Goal: Information Seeking & Learning: Understand process/instructions

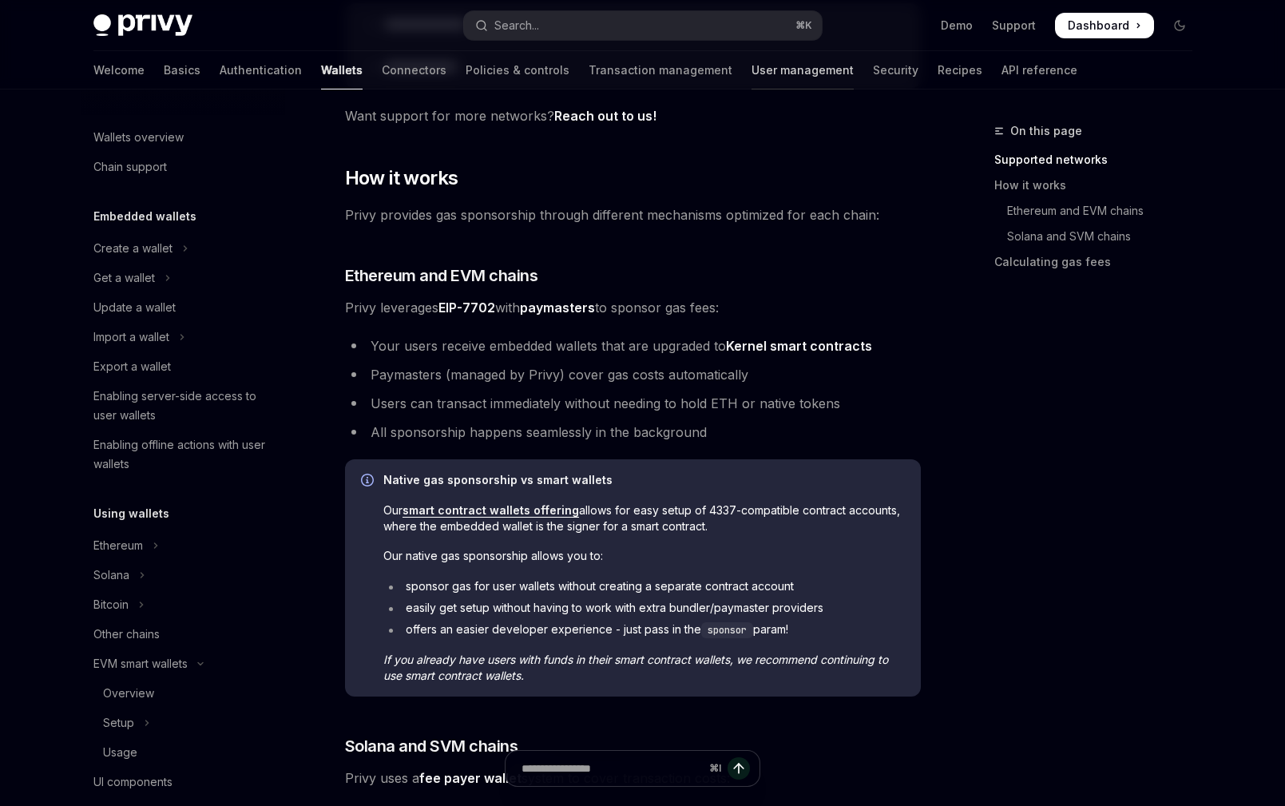
scroll to position [617, 0]
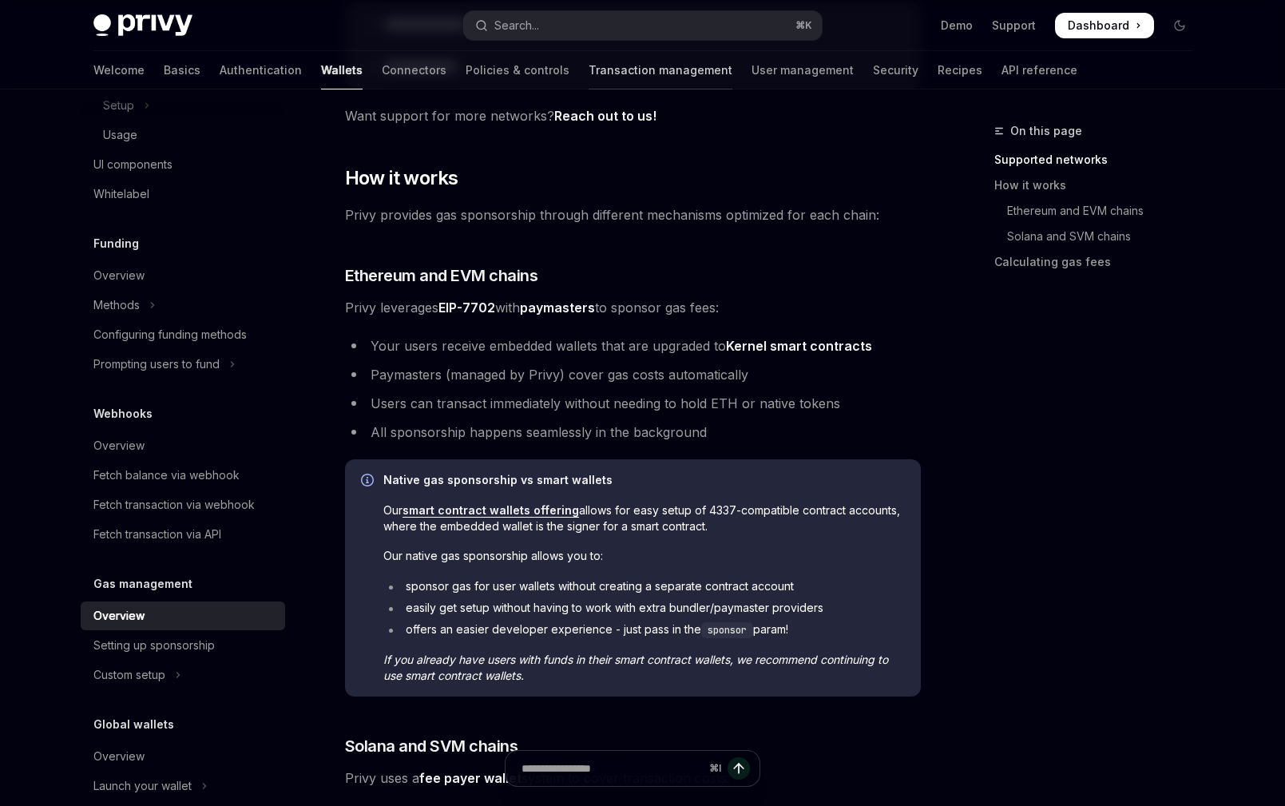
click at [589, 75] on link "Transaction management" at bounding box center [661, 70] width 144 height 38
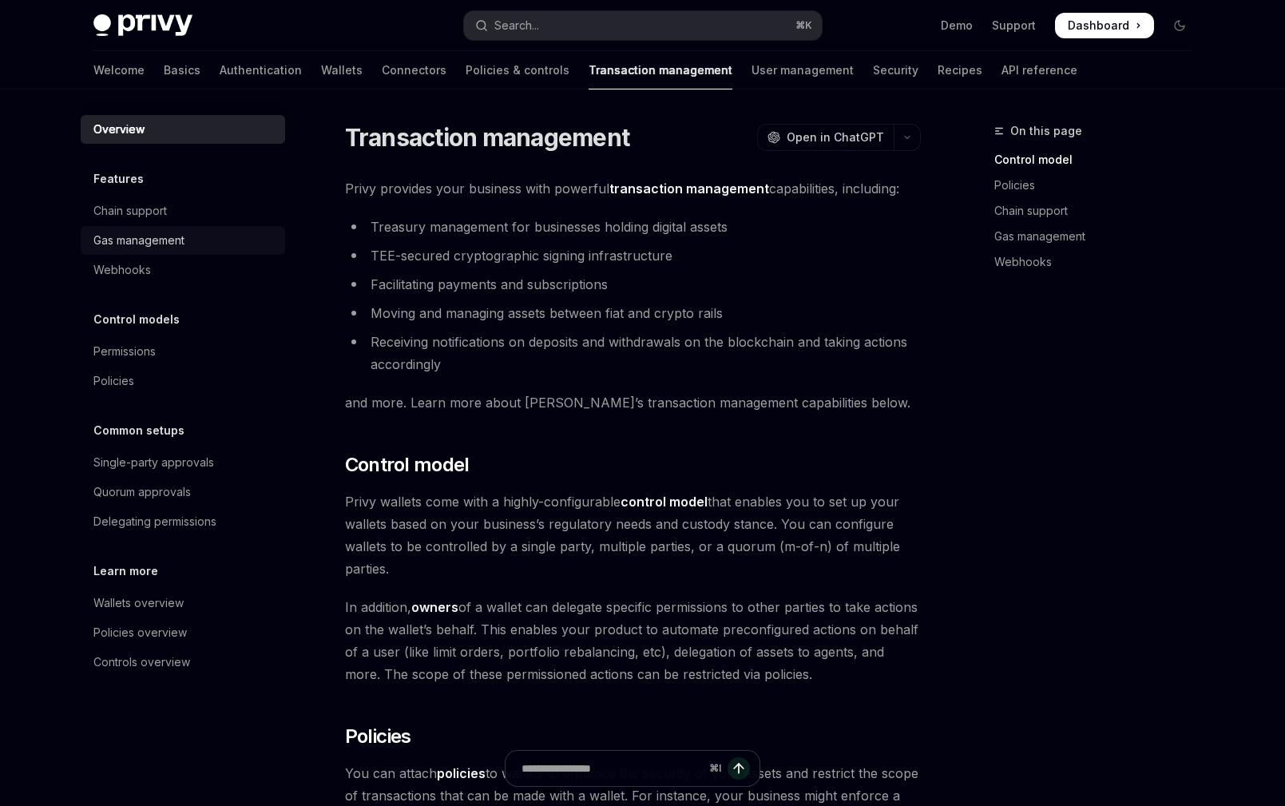
click at [181, 241] on div "Gas management" at bounding box center [138, 240] width 91 height 19
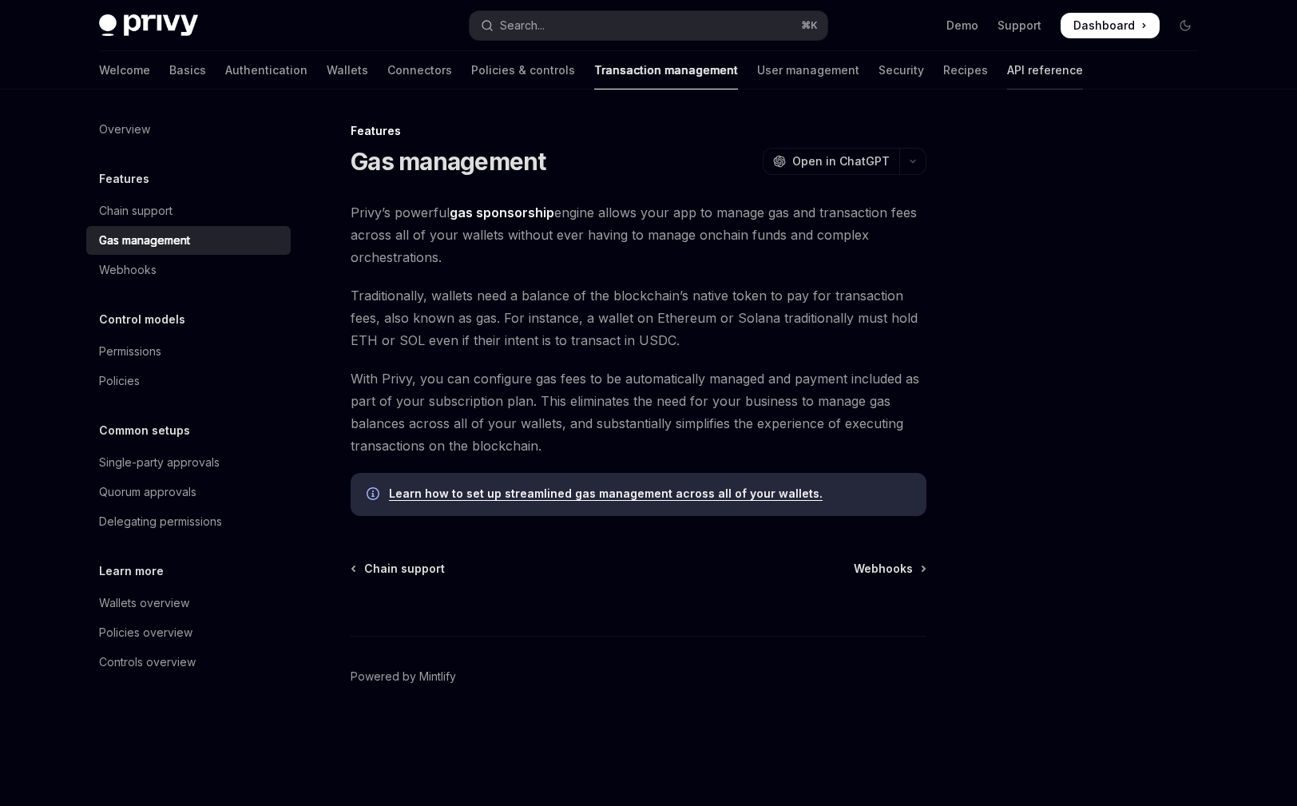
click at [1007, 79] on link "API reference" at bounding box center [1045, 70] width 76 height 38
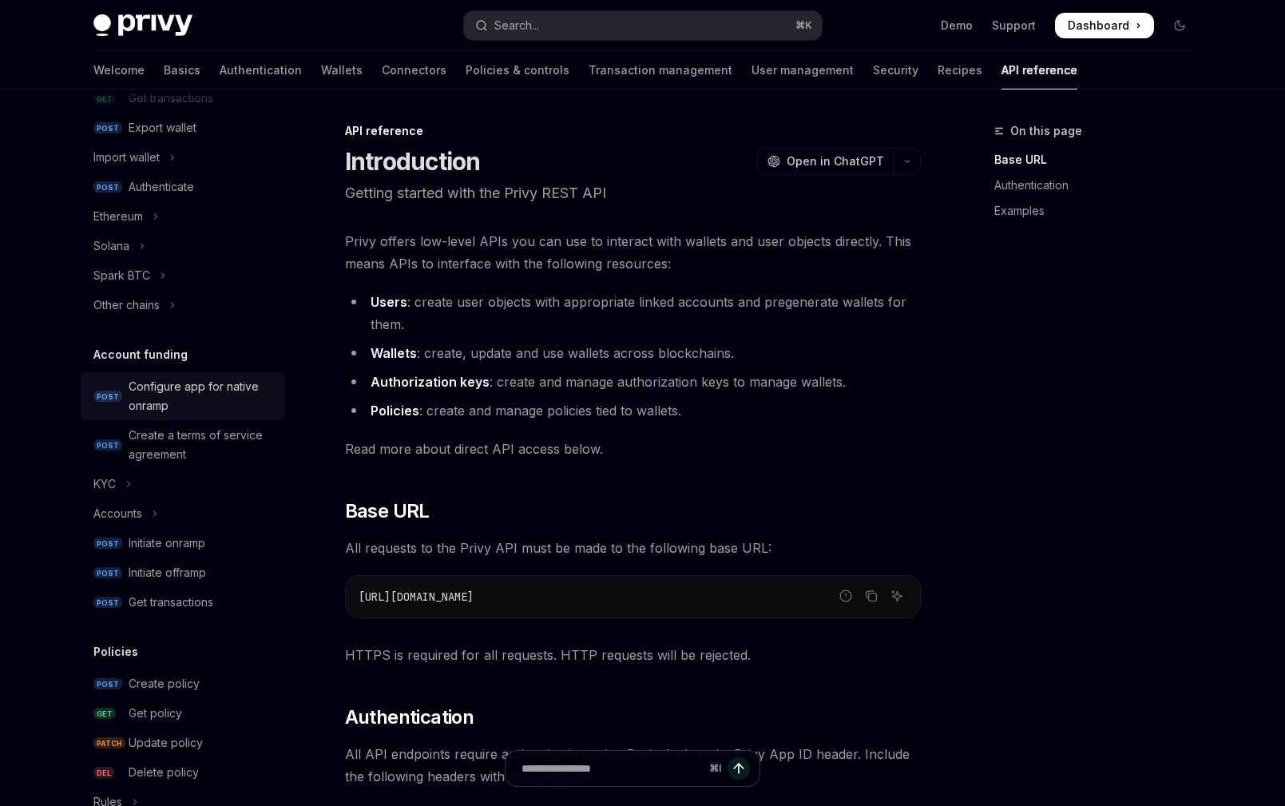
scroll to position [89, 0]
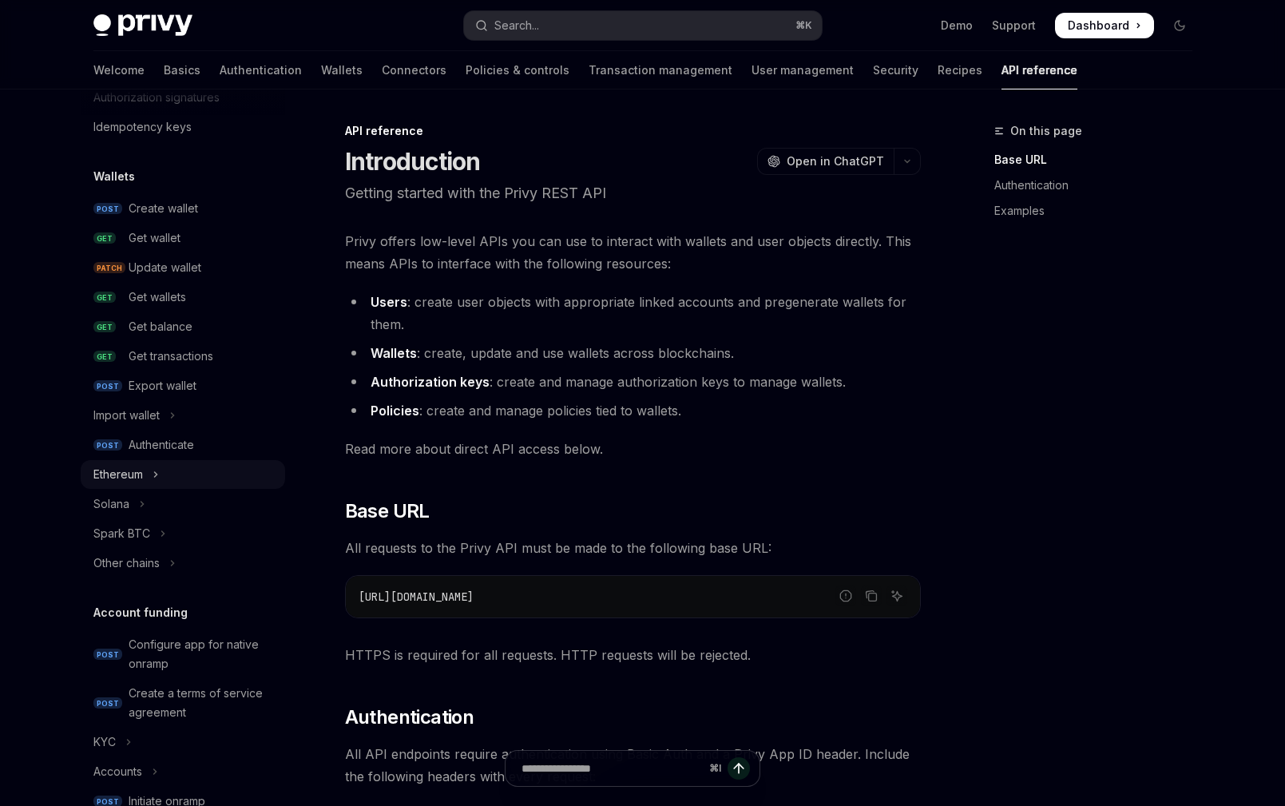
click at [157, 478] on icon "Toggle Ethereum section" at bounding box center [156, 474] width 6 height 19
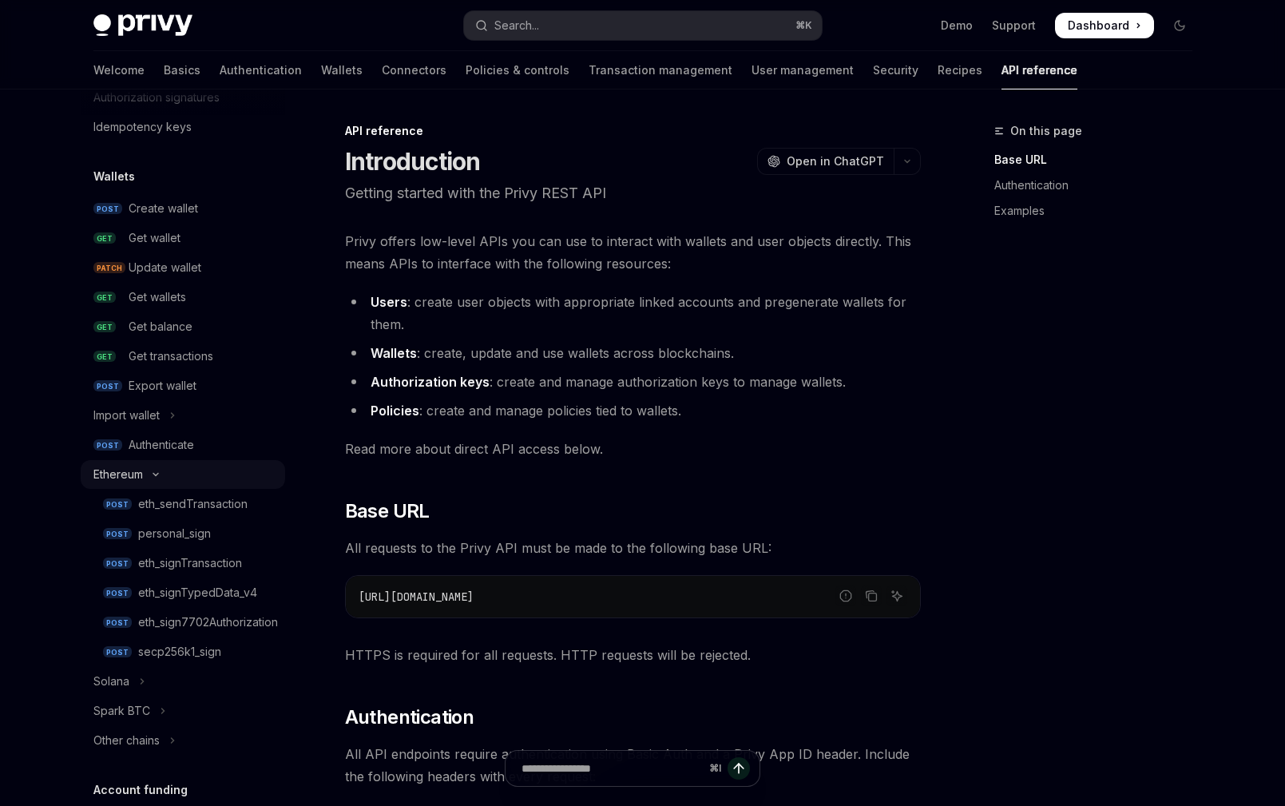
type textarea "*"
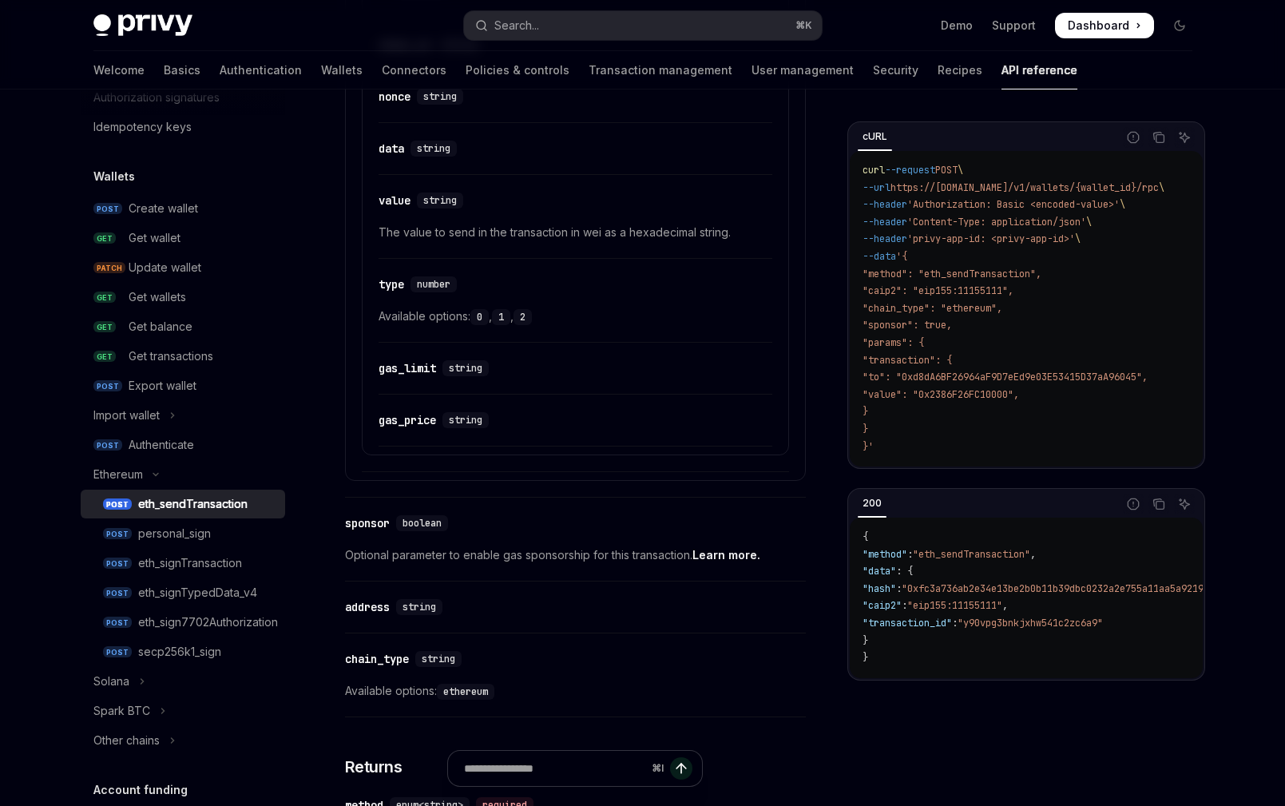
scroll to position [1387, 0]
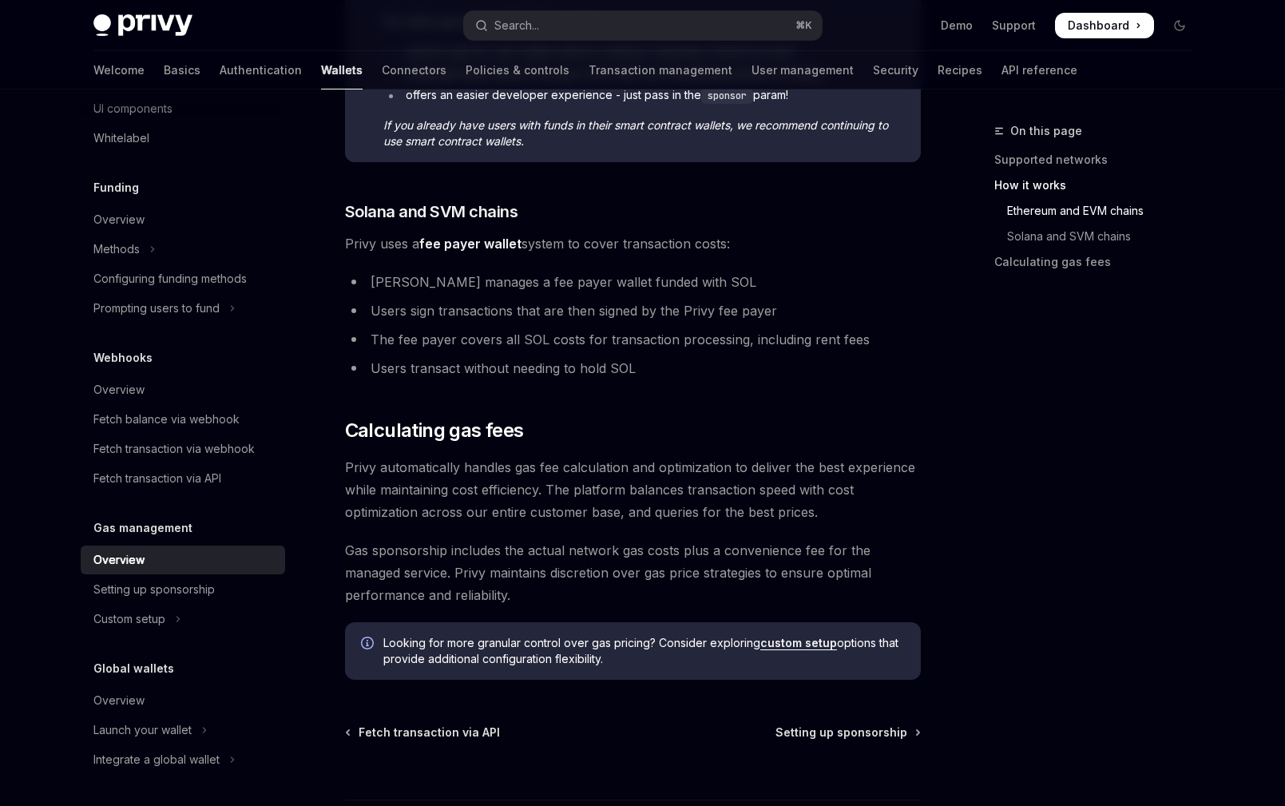
scroll to position [979, 0]
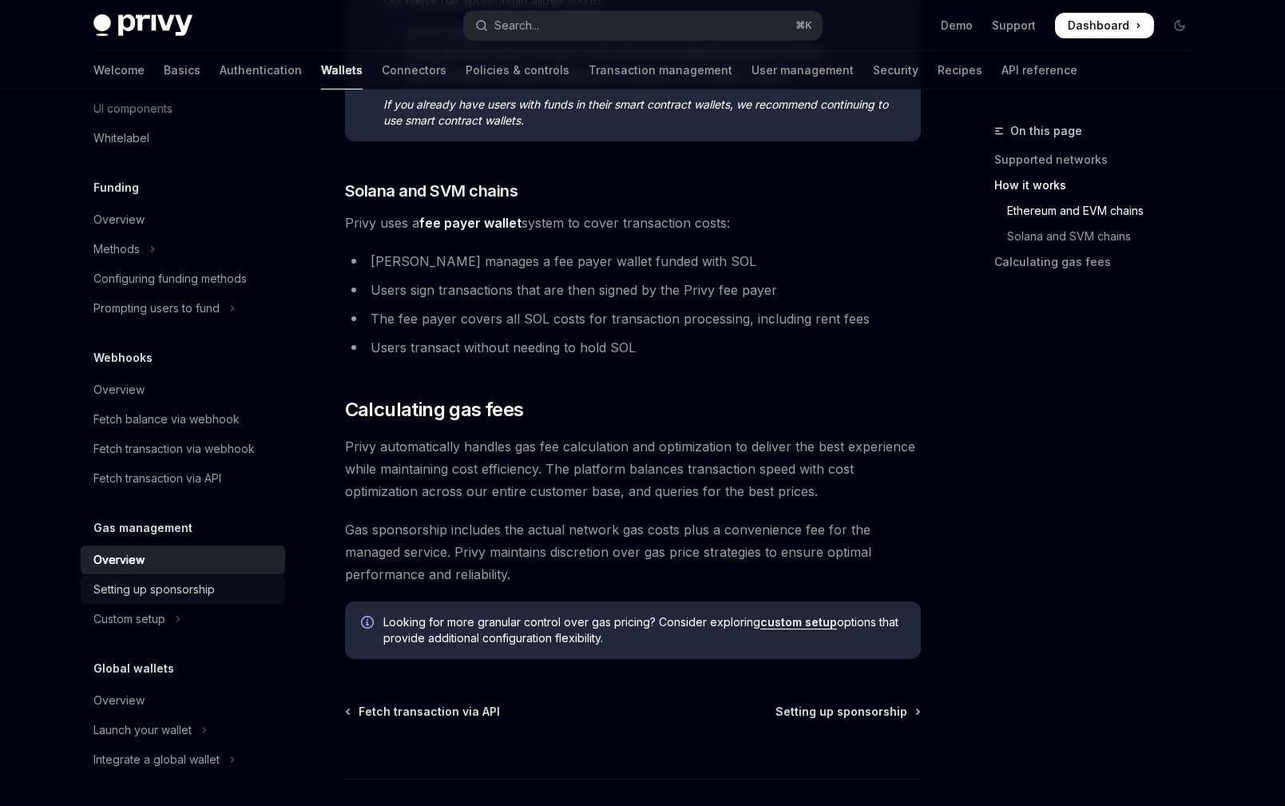
click at [213, 594] on div "Setting up sponsorship" at bounding box center [153, 589] width 121 height 19
type textarea "*"
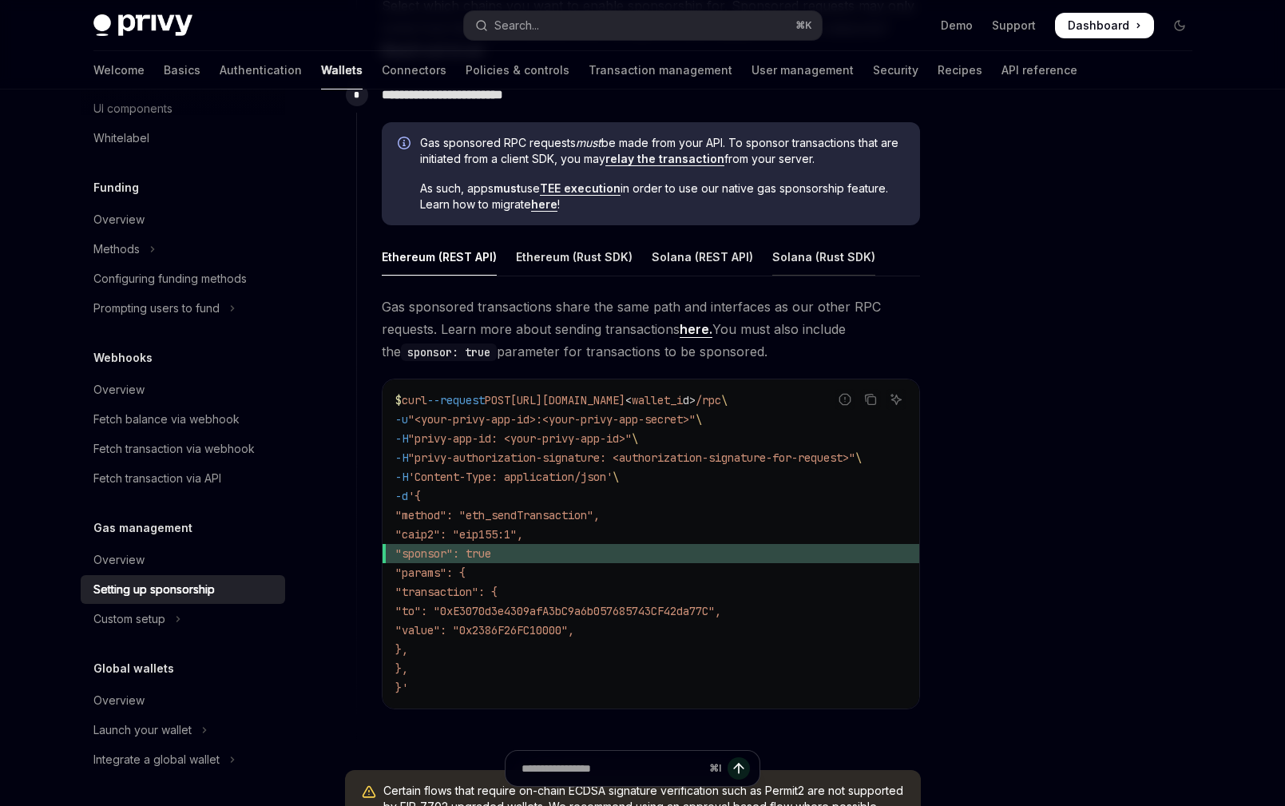
scroll to position [917, 0]
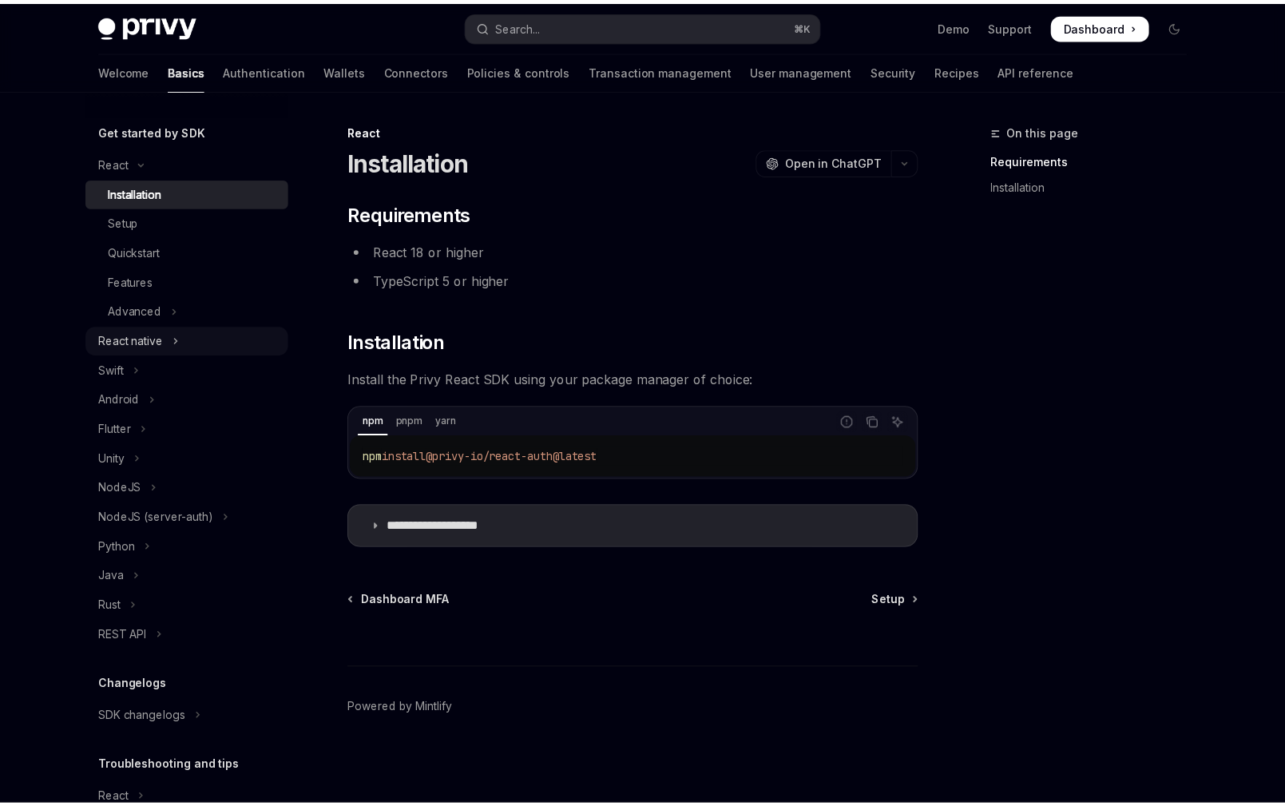
scroll to position [174, 0]
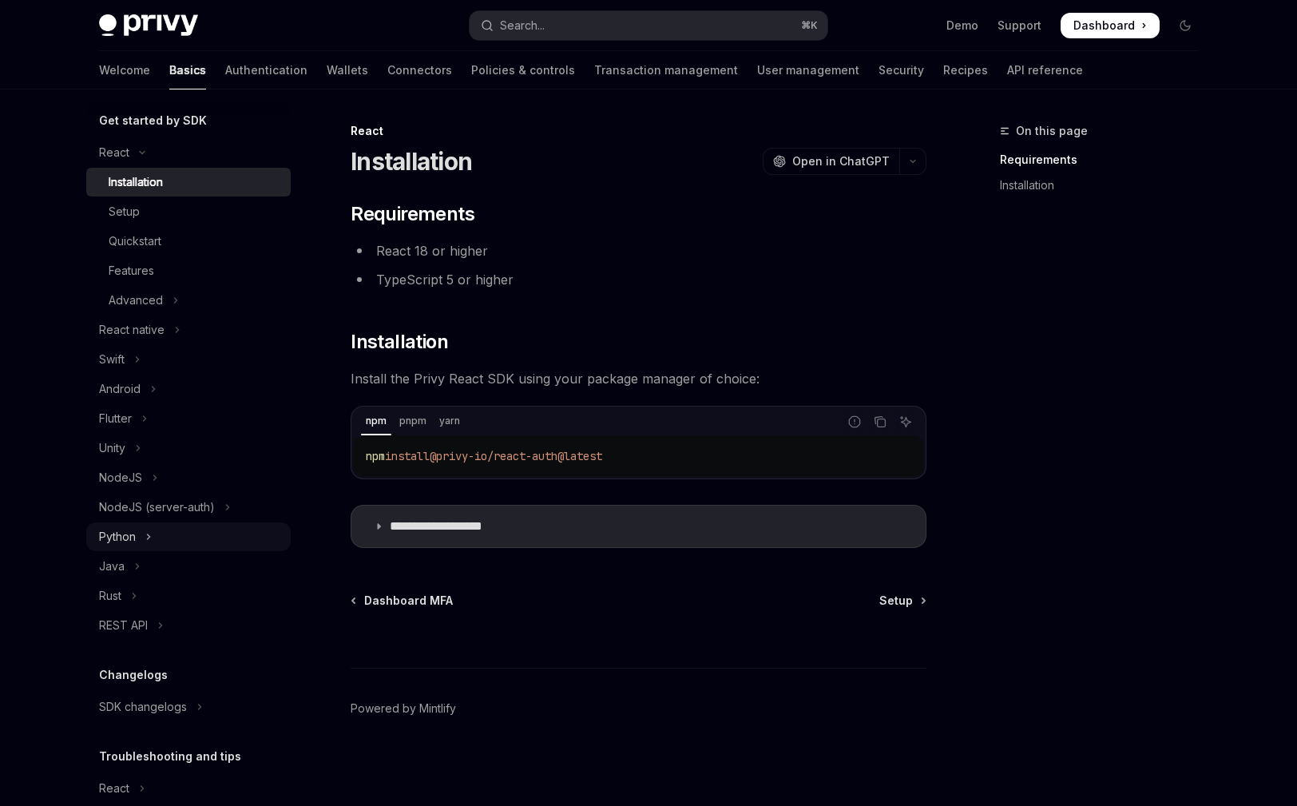
click at [181, 533] on button "Python" at bounding box center [188, 536] width 204 height 29
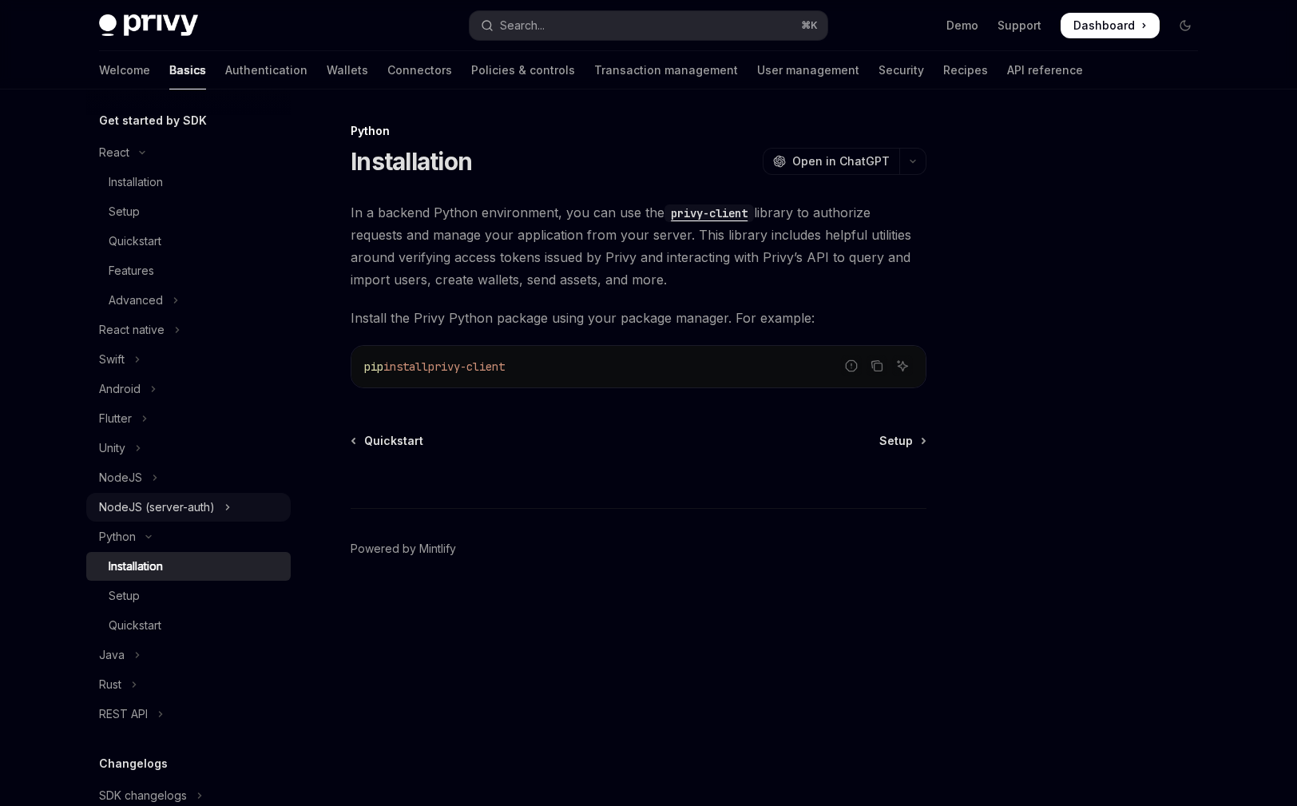
click at [178, 505] on div "NodeJS (server-auth)" at bounding box center [157, 507] width 116 height 19
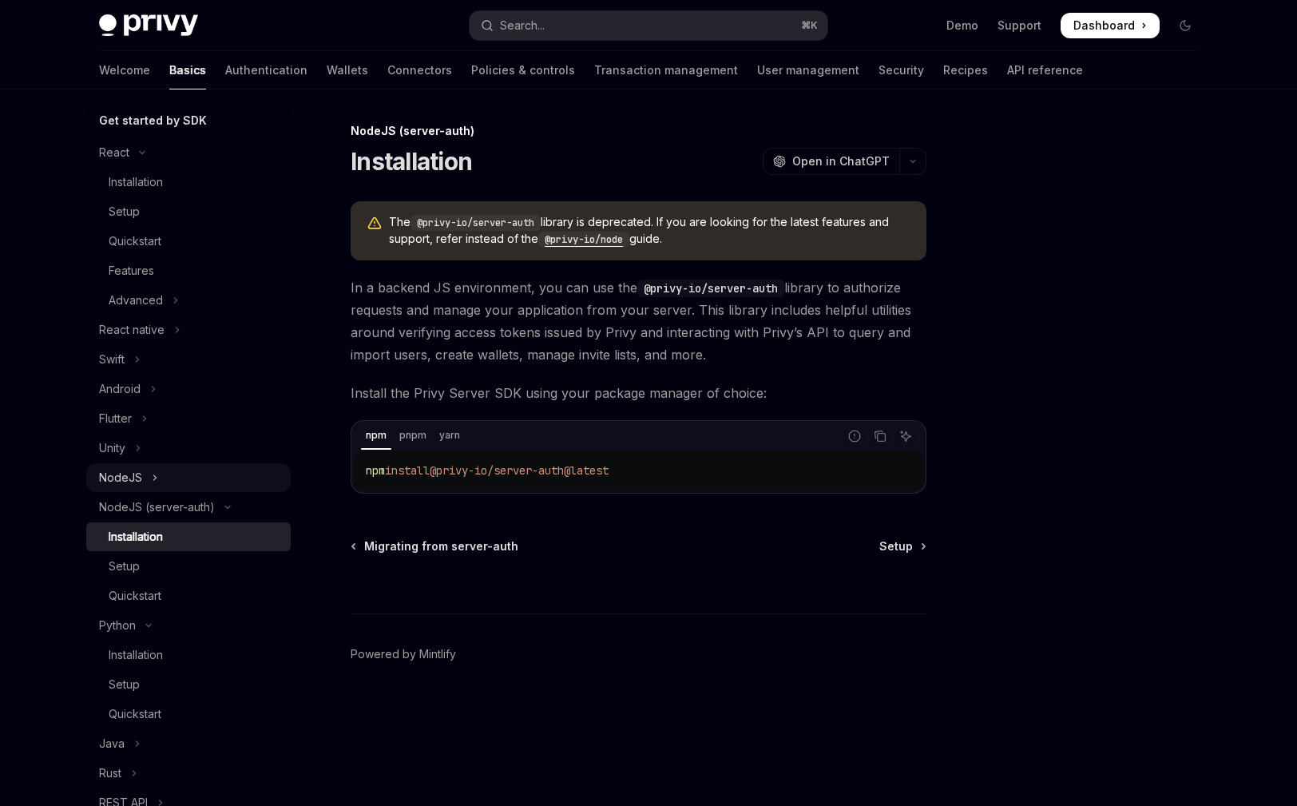
click at [177, 483] on button "NodeJS" at bounding box center [188, 477] width 204 height 29
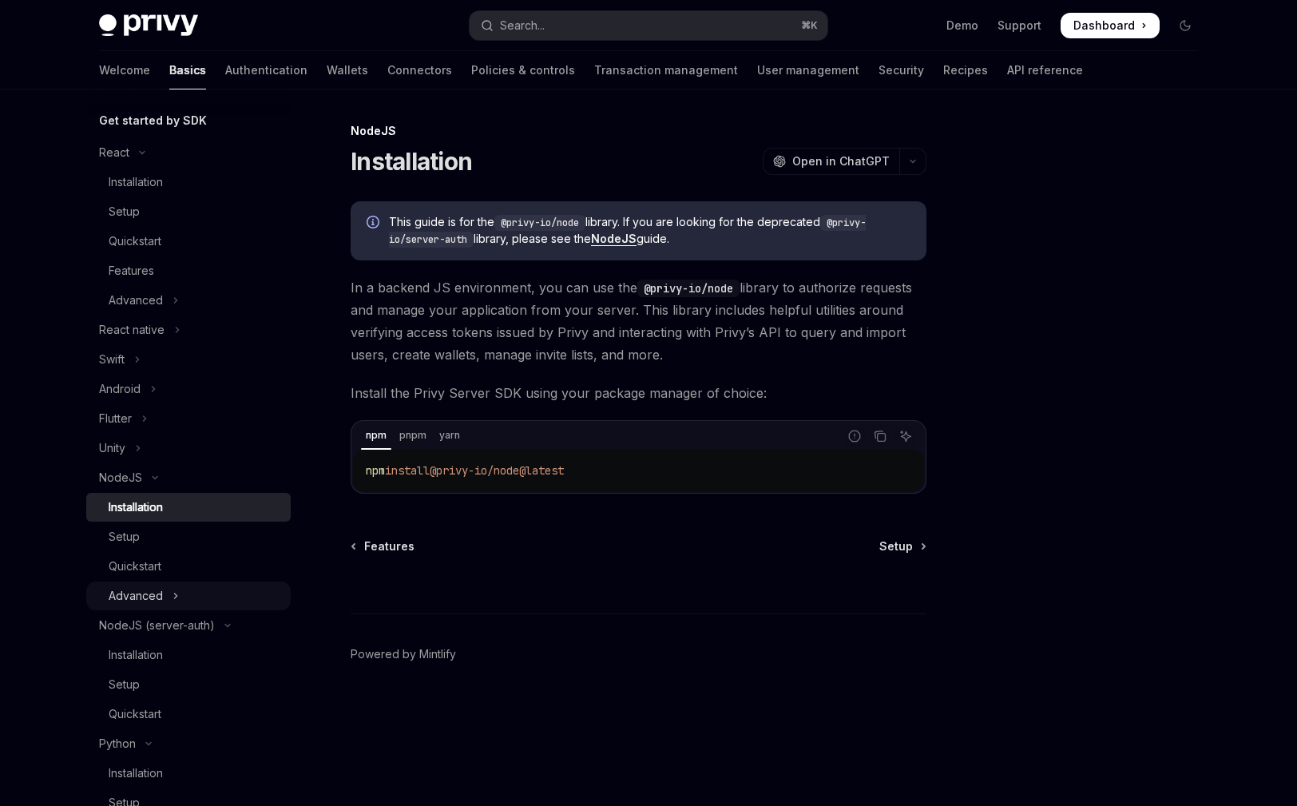
click at [169, 589] on button "Advanced" at bounding box center [188, 596] width 204 height 29
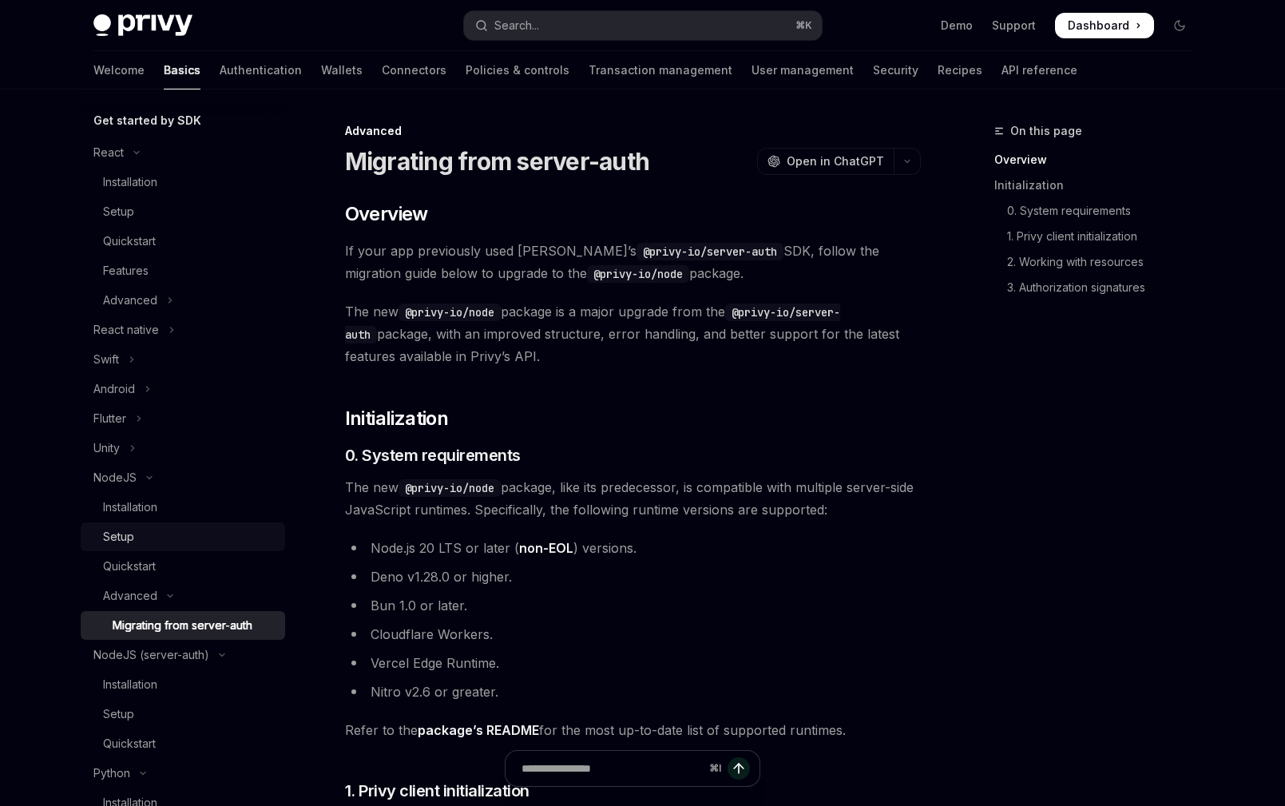
click at [182, 538] on div "Setup" at bounding box center [189, 536] width 173 height 19
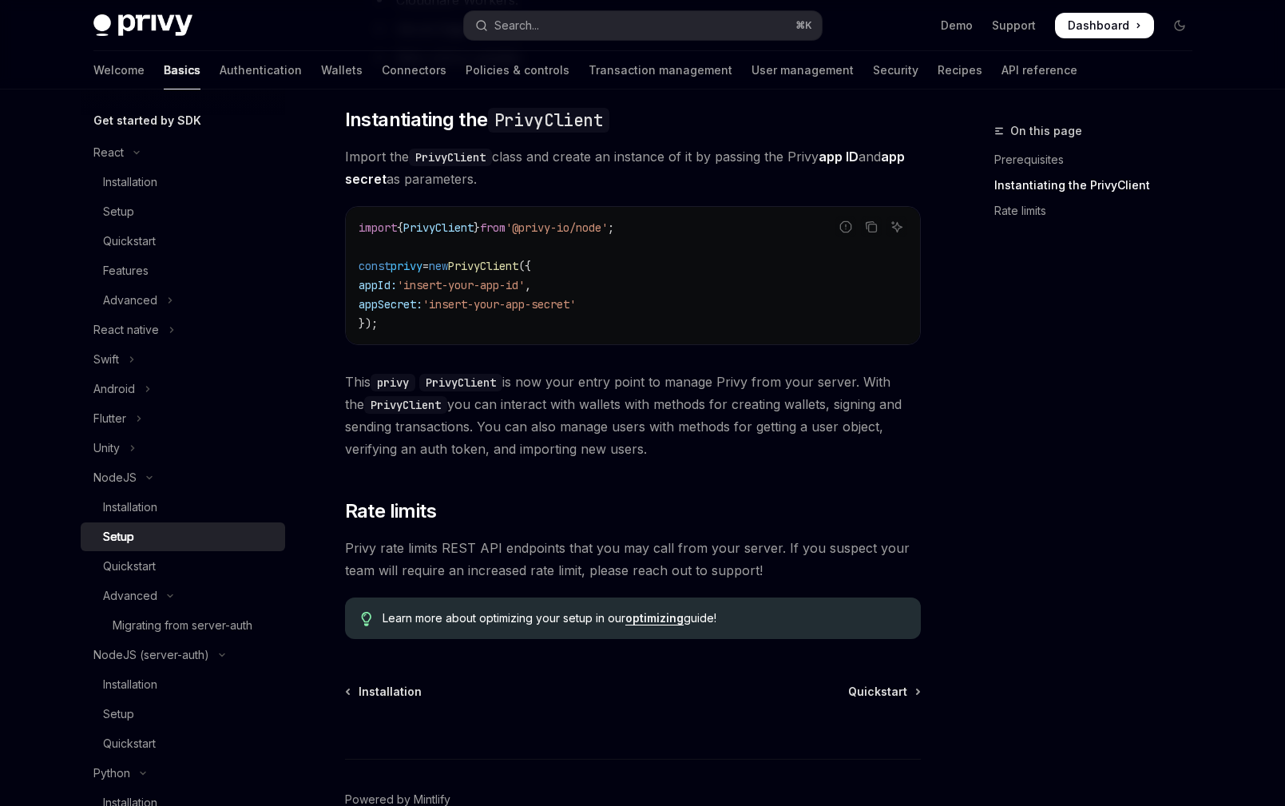
scroll to position [518, 0]
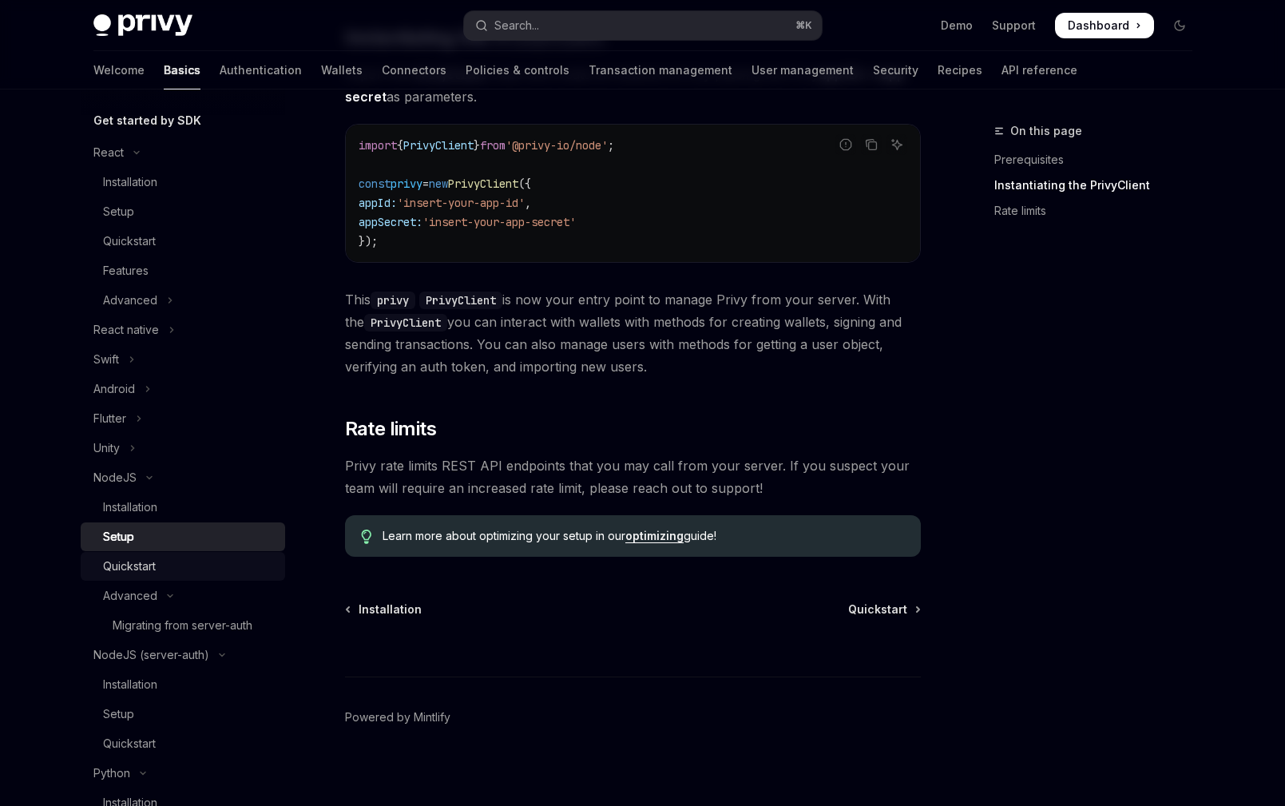
click at [189, 572] on div "Quickstart" at bounding box center [189, 566] width 173 height 19
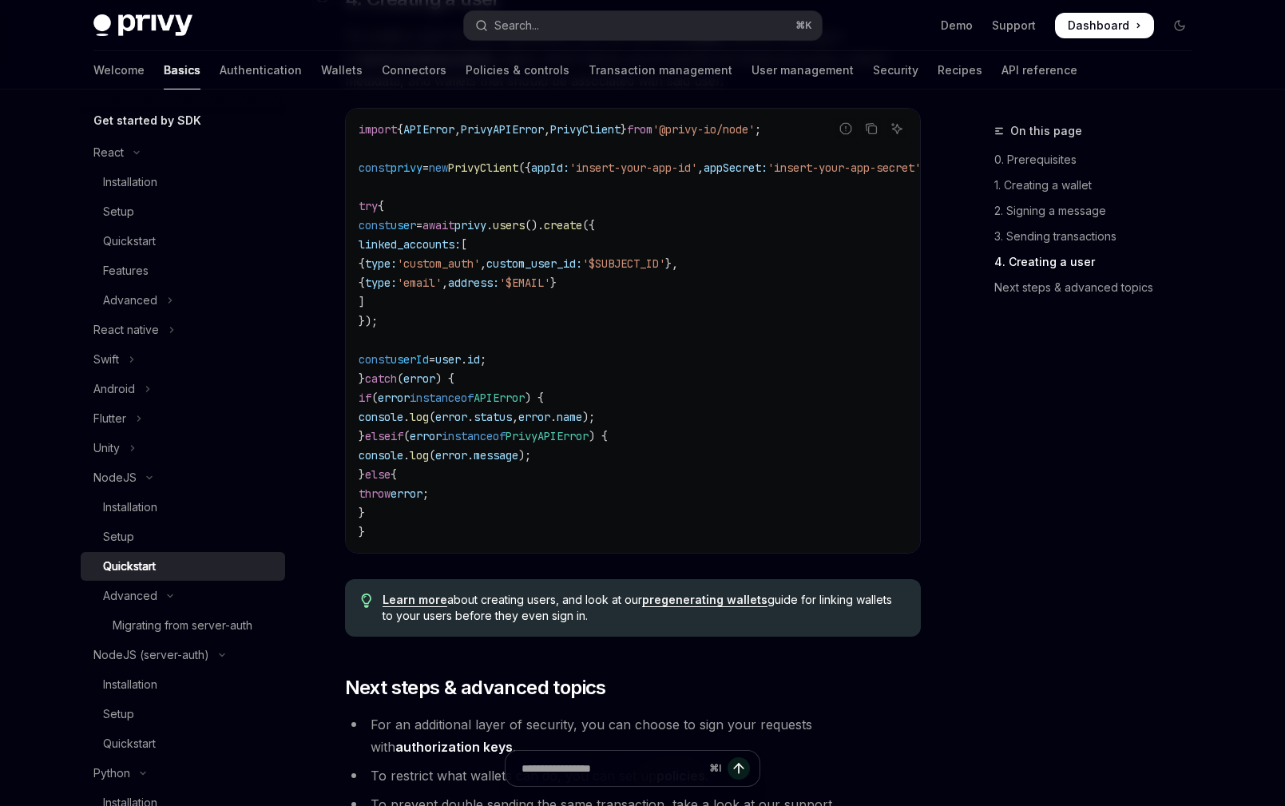
scroll to position [3270, 0]
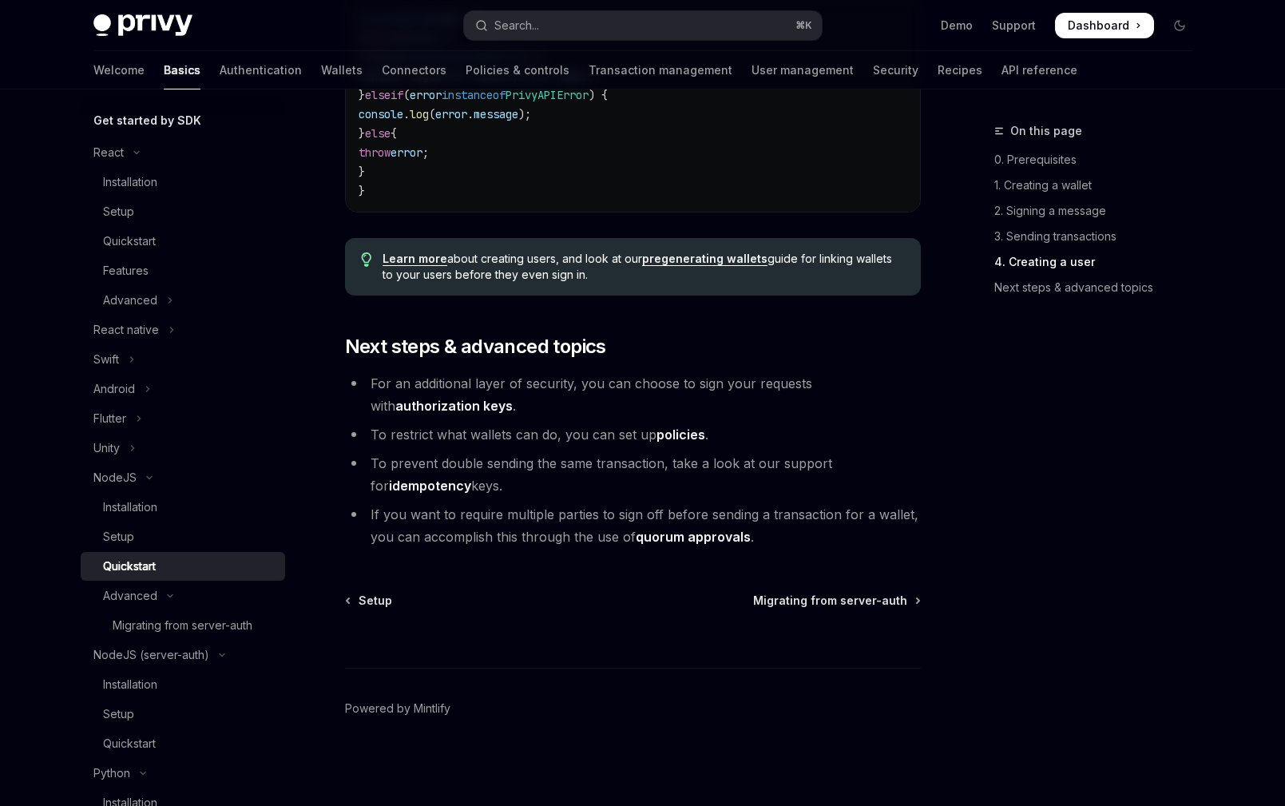
click at [513, 398] on link "authorization keys" at bounding box center [453, 406] width 117 height 17
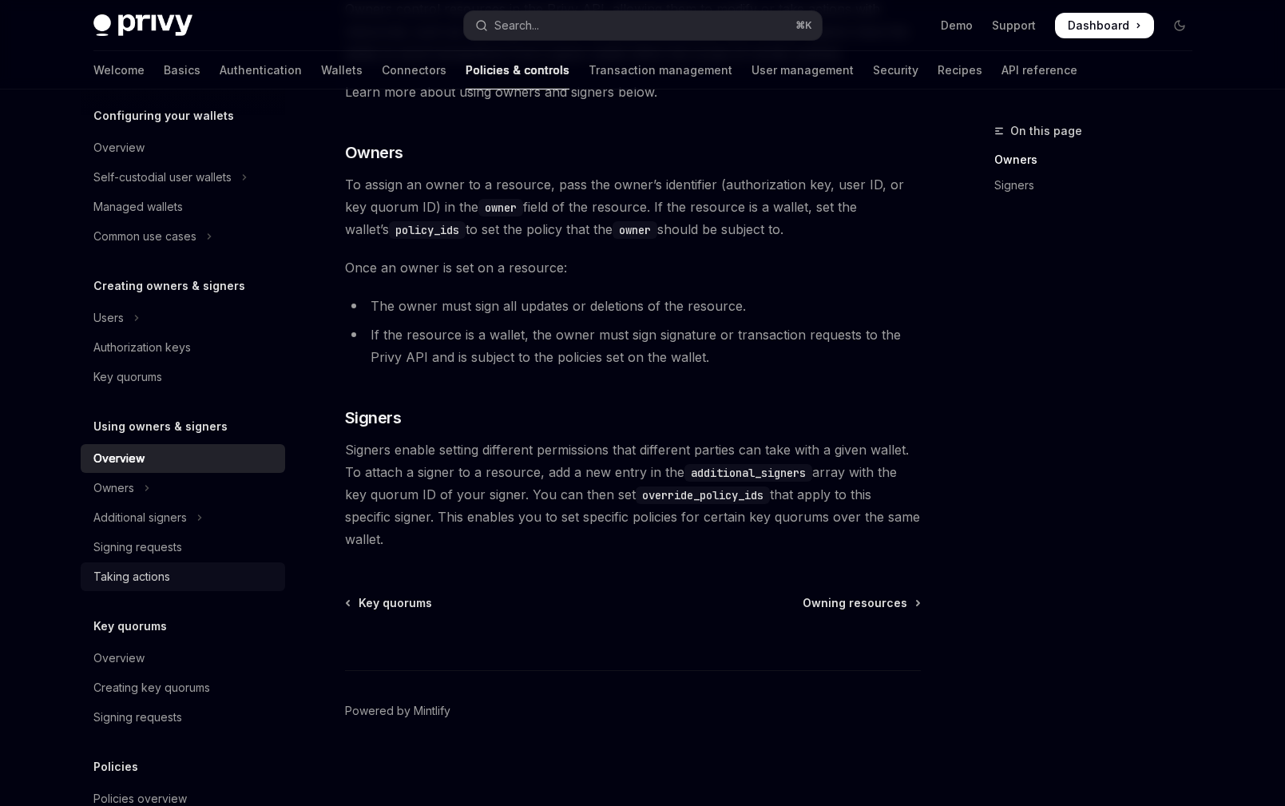
scroll to position [332, 0]
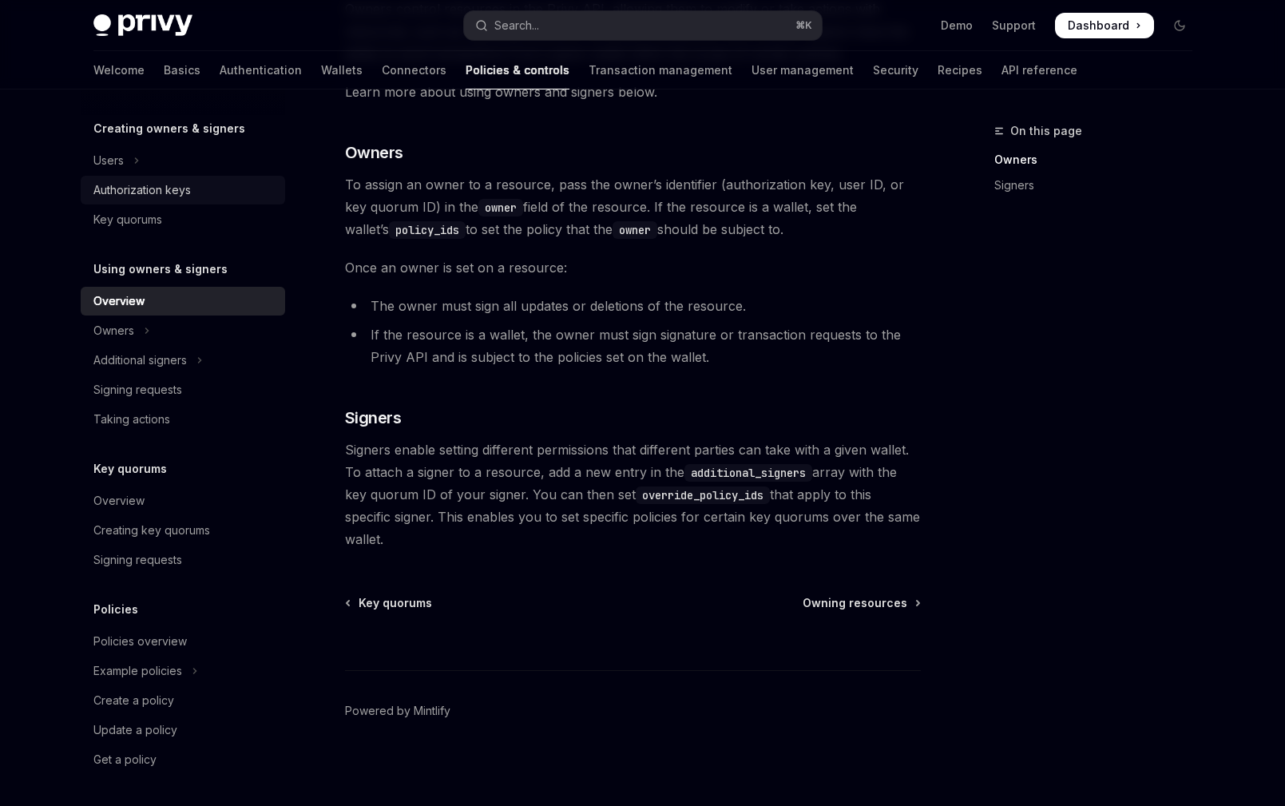
click at [201, 199] on div "Authorization keys" at bounding box center [184, 190] width 182 height 19
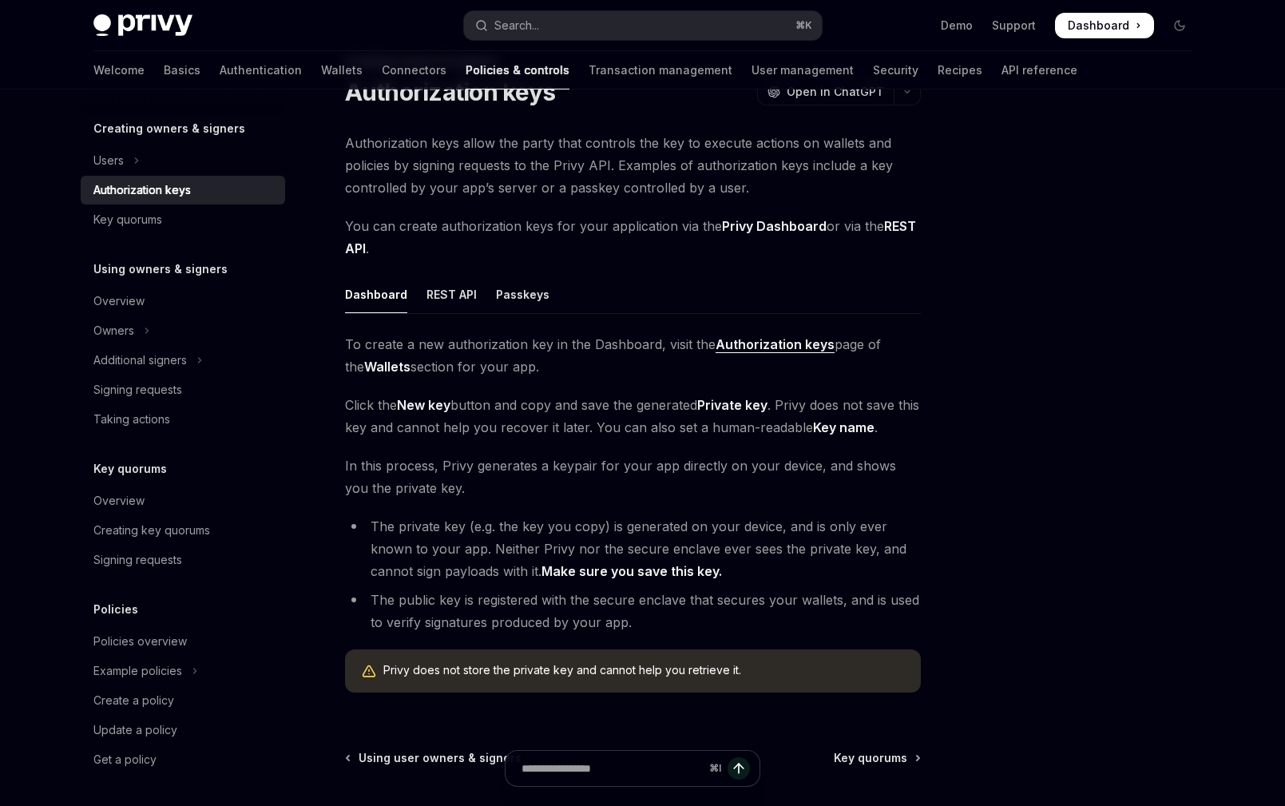
scroll to position [59, 0]
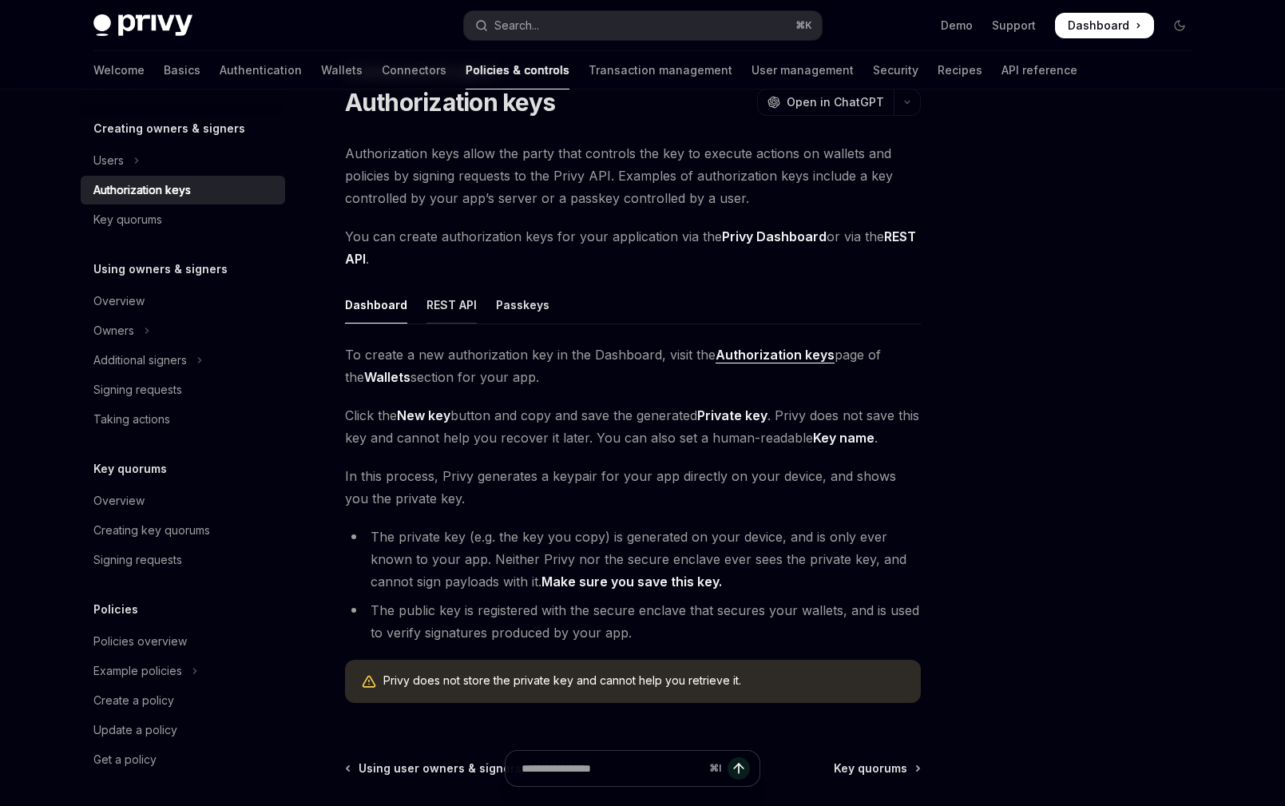
click at [443, 298] on div "REST API" at bounding box center [452, 305] width 50 height 38
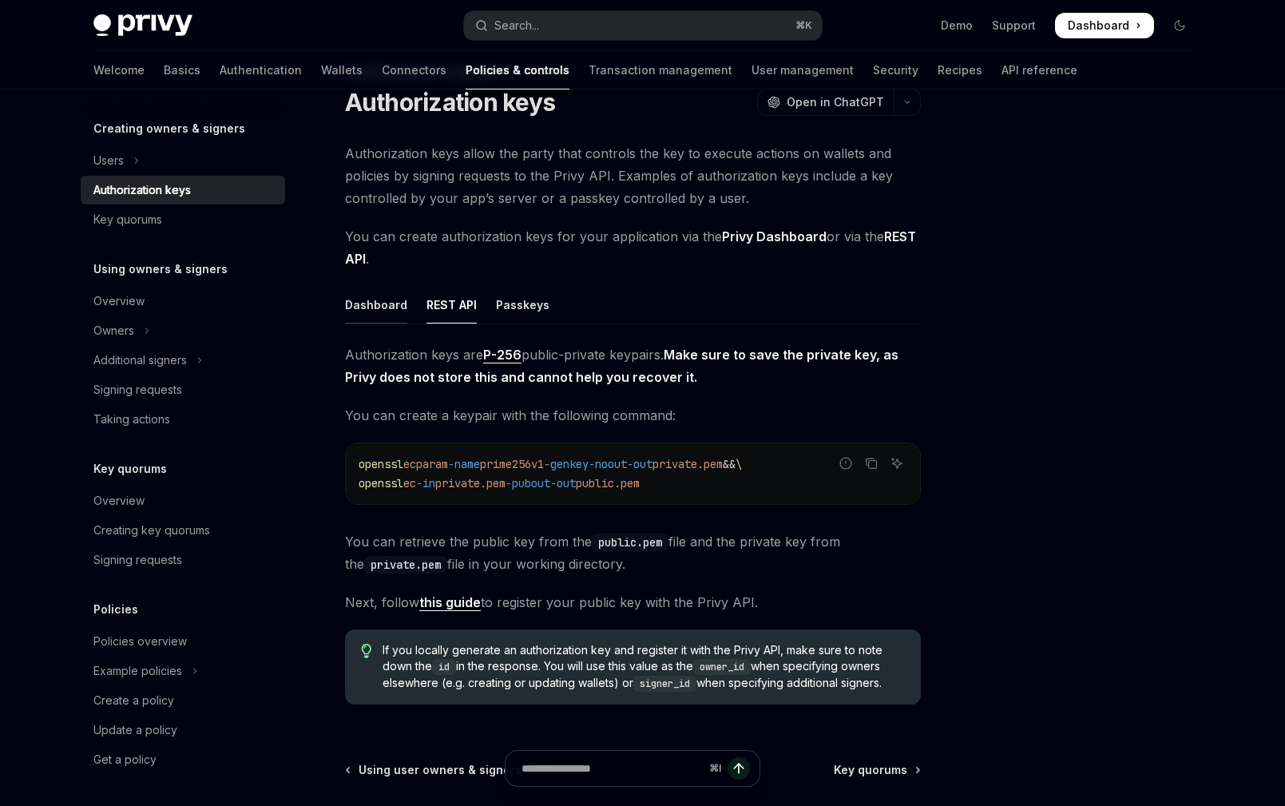
click at [387, 311] on div "Dashboard" at bounding box center [376, 305] width 62 height 38
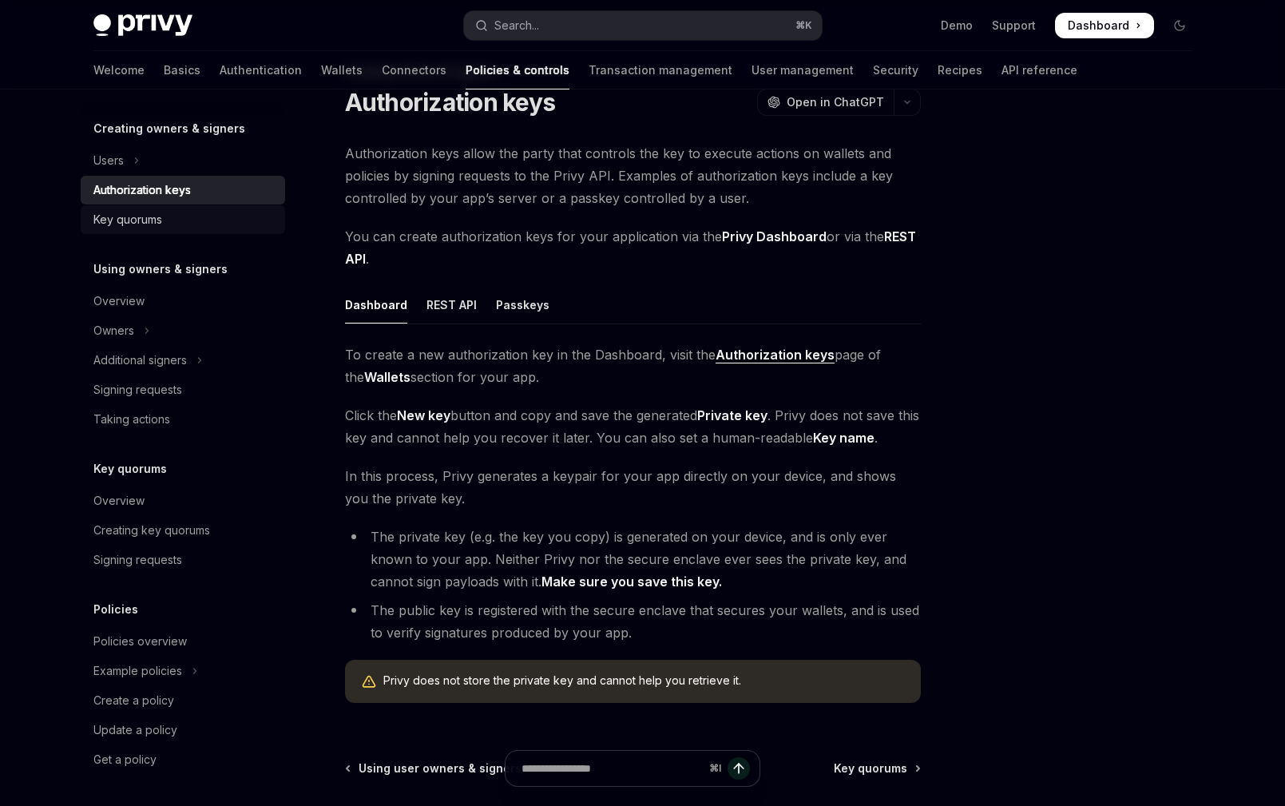
click at [154, 222] on div "Key quorums" at bounding box center [127, 219] width 69 height 19
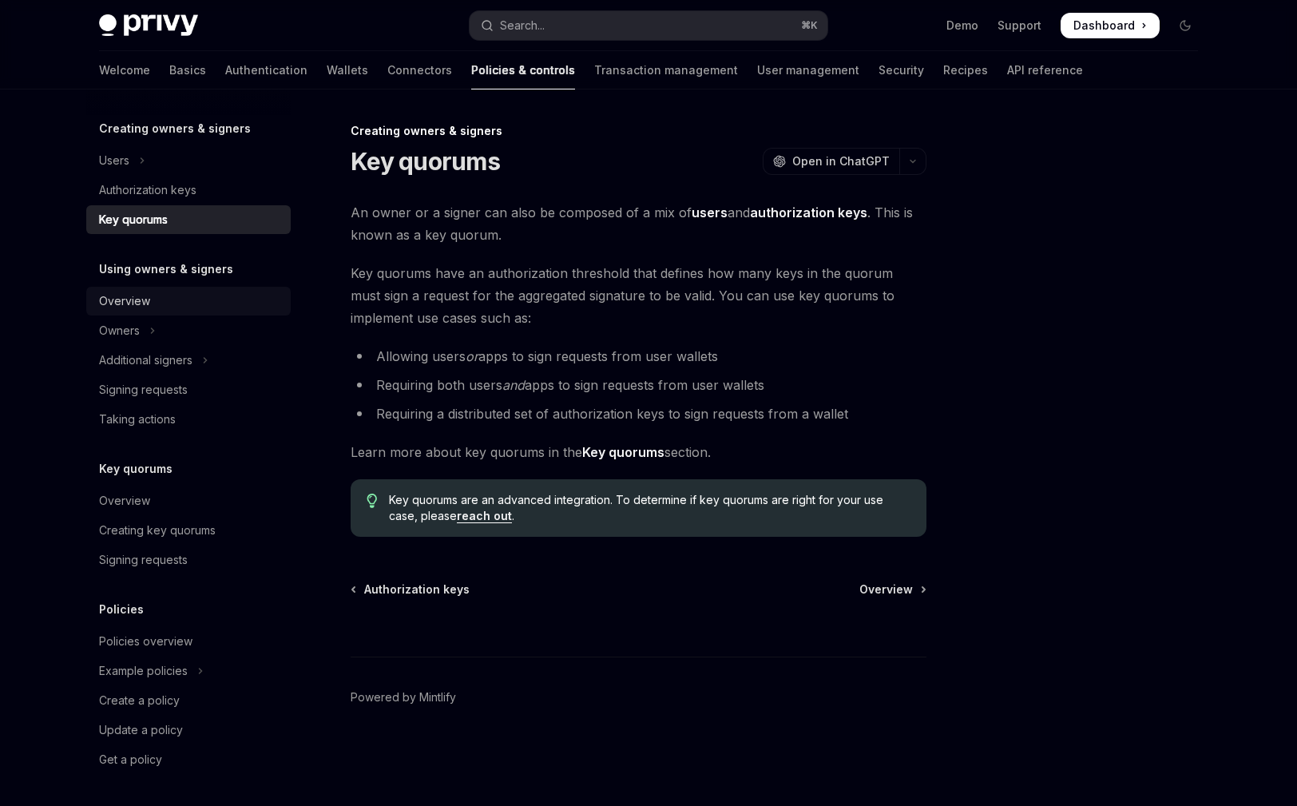
click at [211, 310] on div "Overview" at bounding box center [190, 301] width 182 height 19
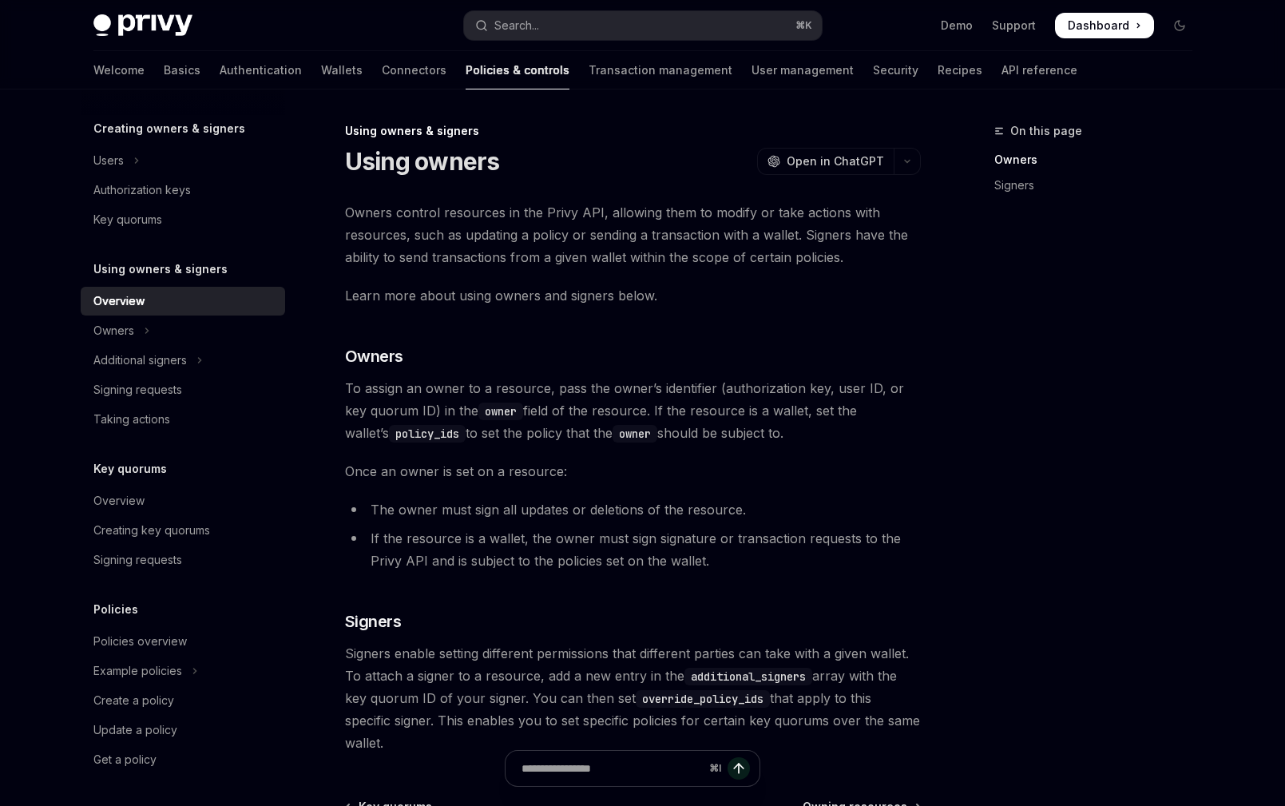
type textarea "*"
